Goal: Information Seeking & Learning: Learn about a topic

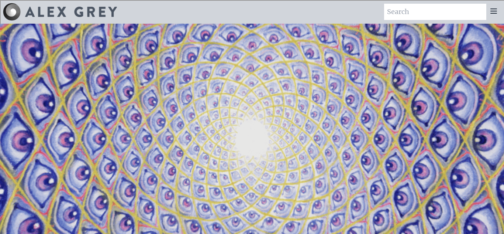
click at [424, 14] on input "search" at bounding box center [435, 12] width 102 height 16
click at [493, 12] on icon at bounding box center [493, 11] width 9 height 9
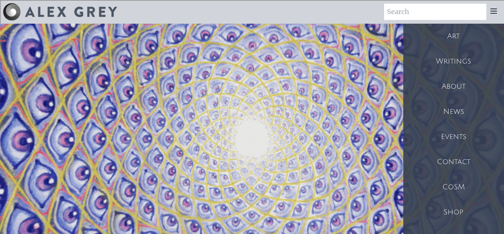
click at [464, 43] on div "Art" at bounding box center [453, 36] width 101 height 25
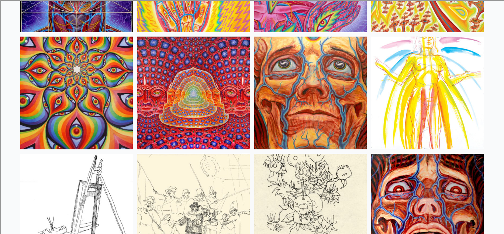
scroll to position [3333, 0]
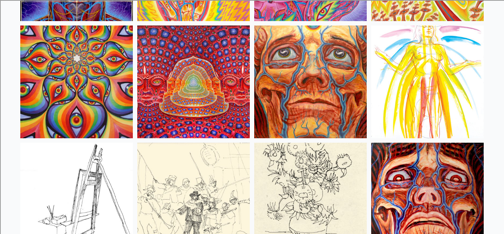
click at [105, 66] on img at bounding box center [76, 81] width 113 height 113
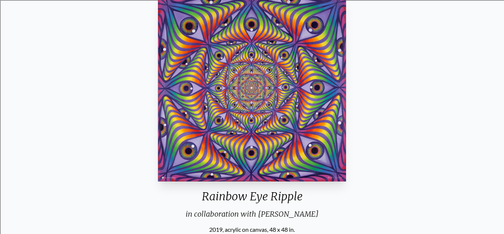
scroll to position [78, 0]
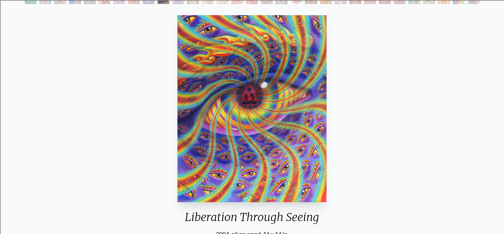
scroll to position [59, 0]
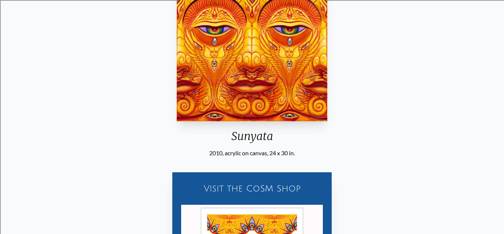
scroll to position [99, 0]
